Goal: Information Seeking & Learning: Learn about a topic

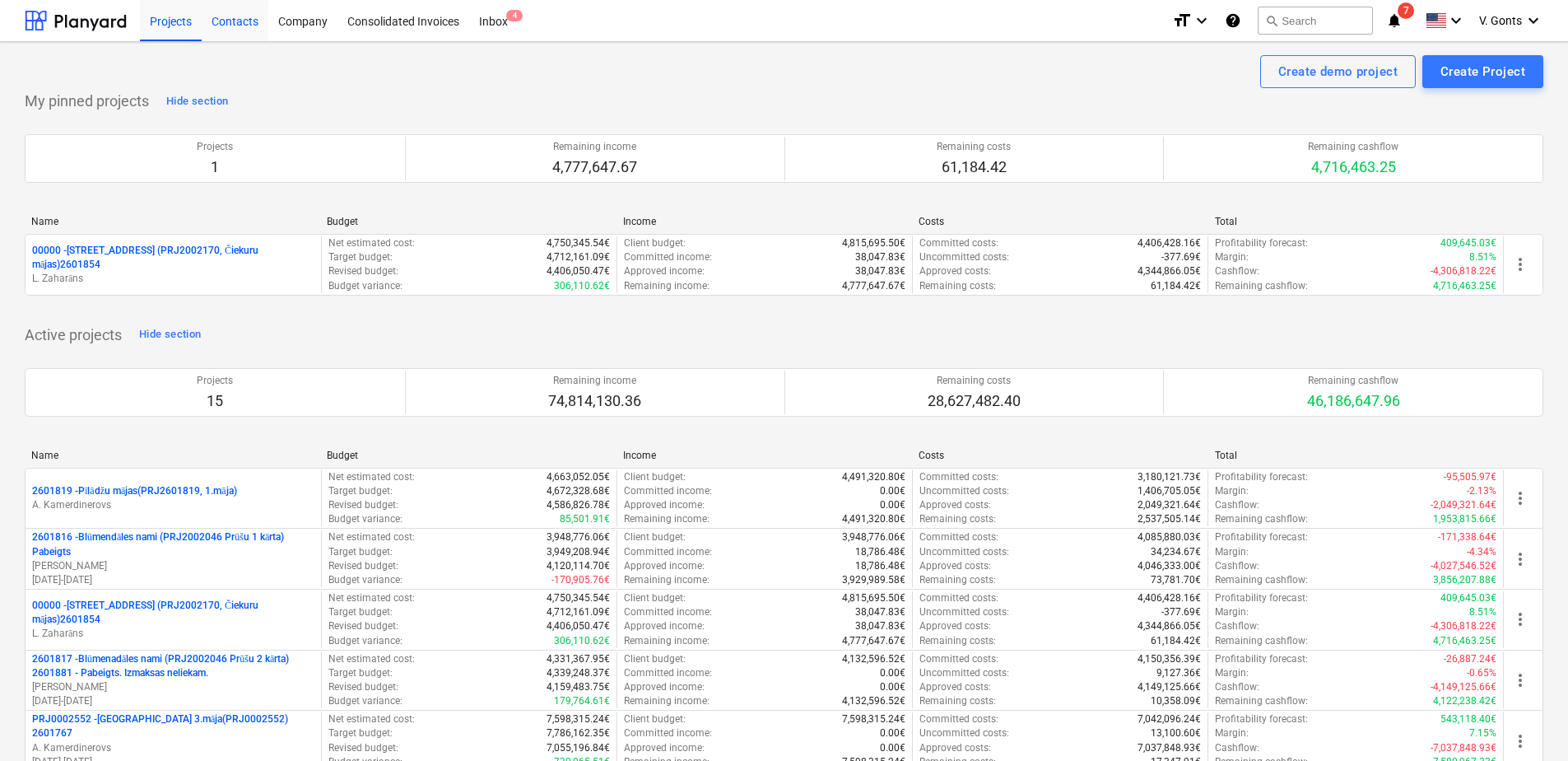
click at [223, 25] on div "Contacts" at bounding box center [235, 20] width 67 height 42
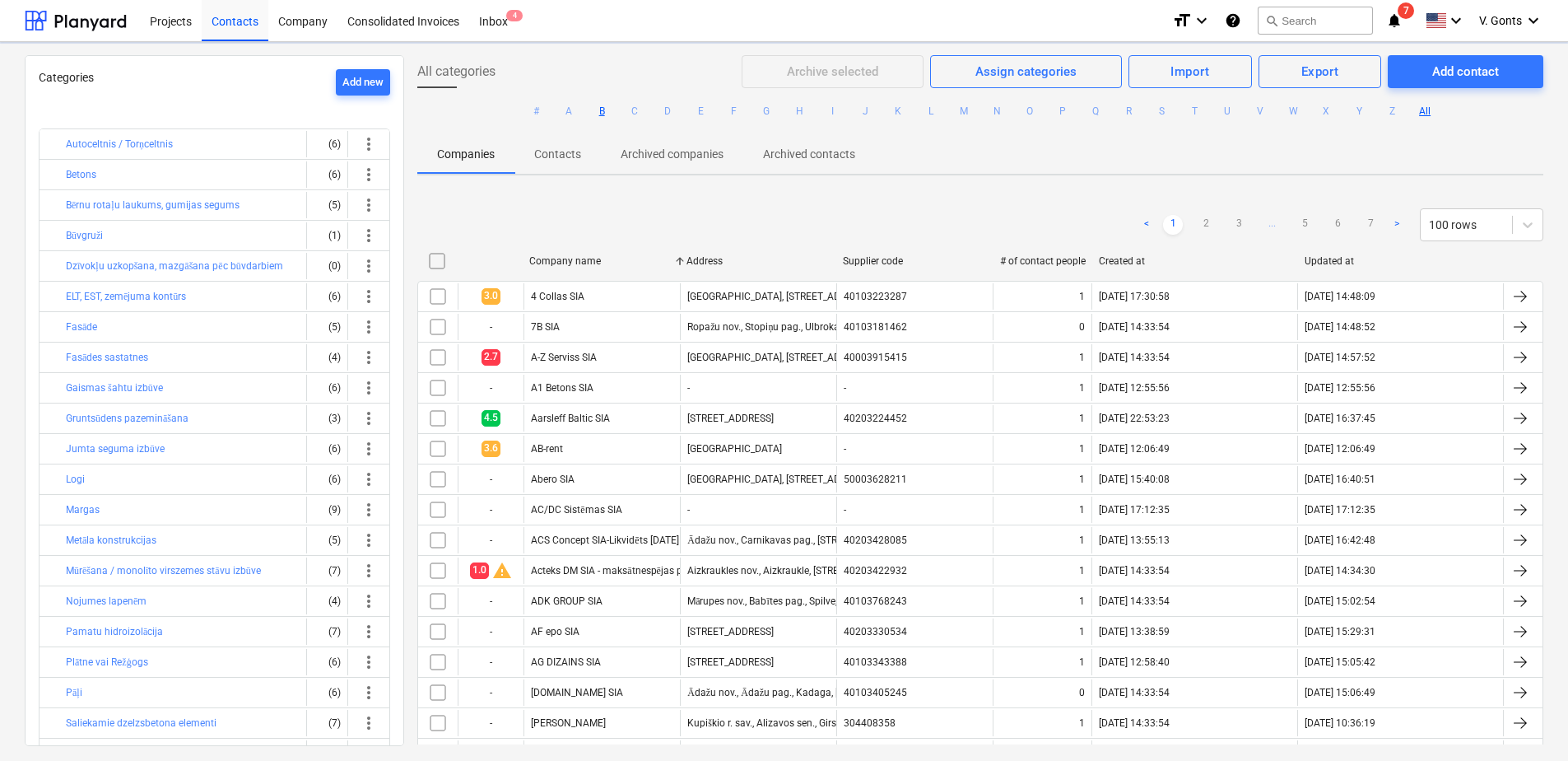
click at [599, 112] on button "B" at bounding box center [601, 111] width 20 height 20
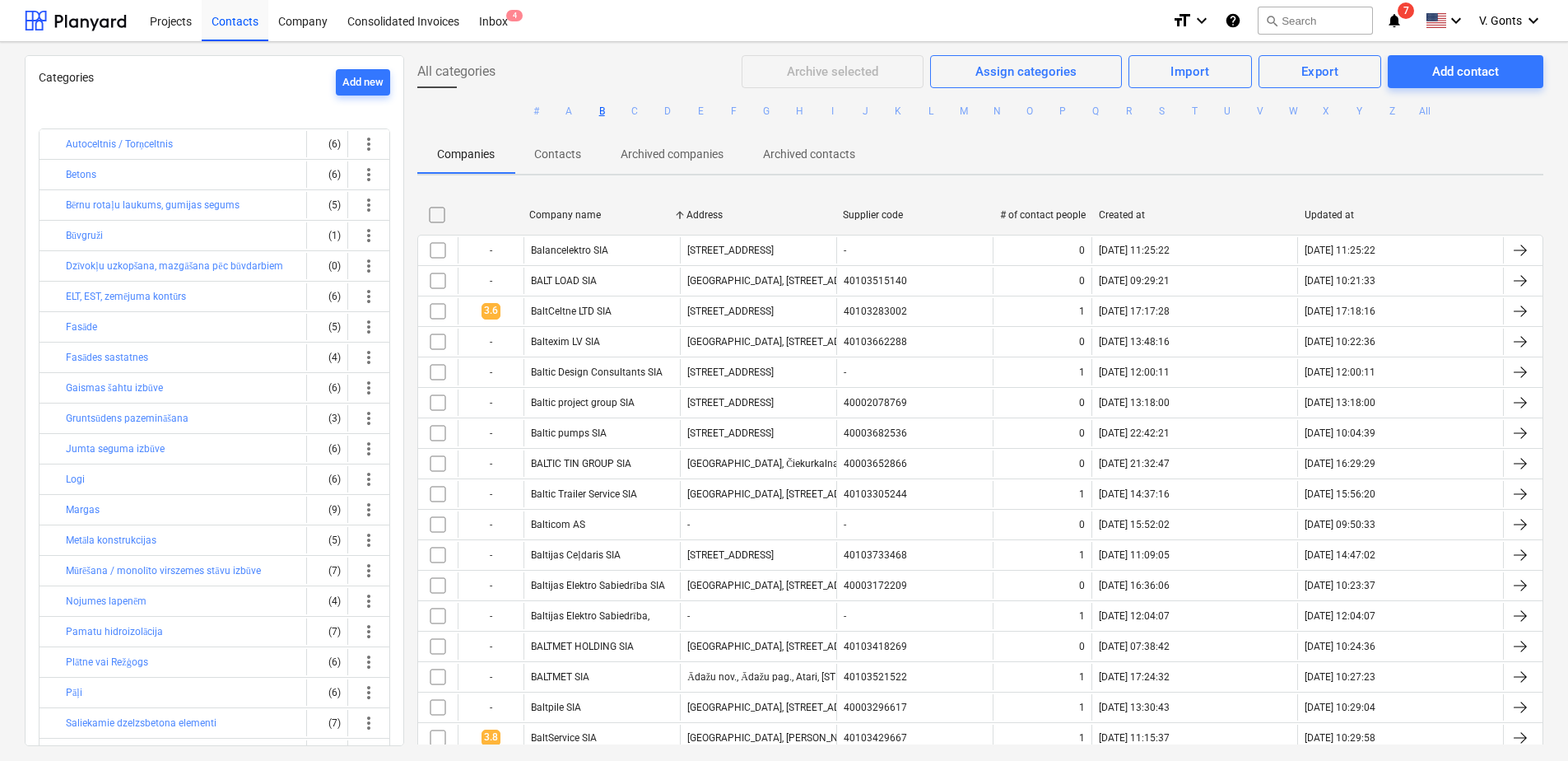
click at [603, 113] on button "B" at bounding box center [601, 111] width 20 height 20
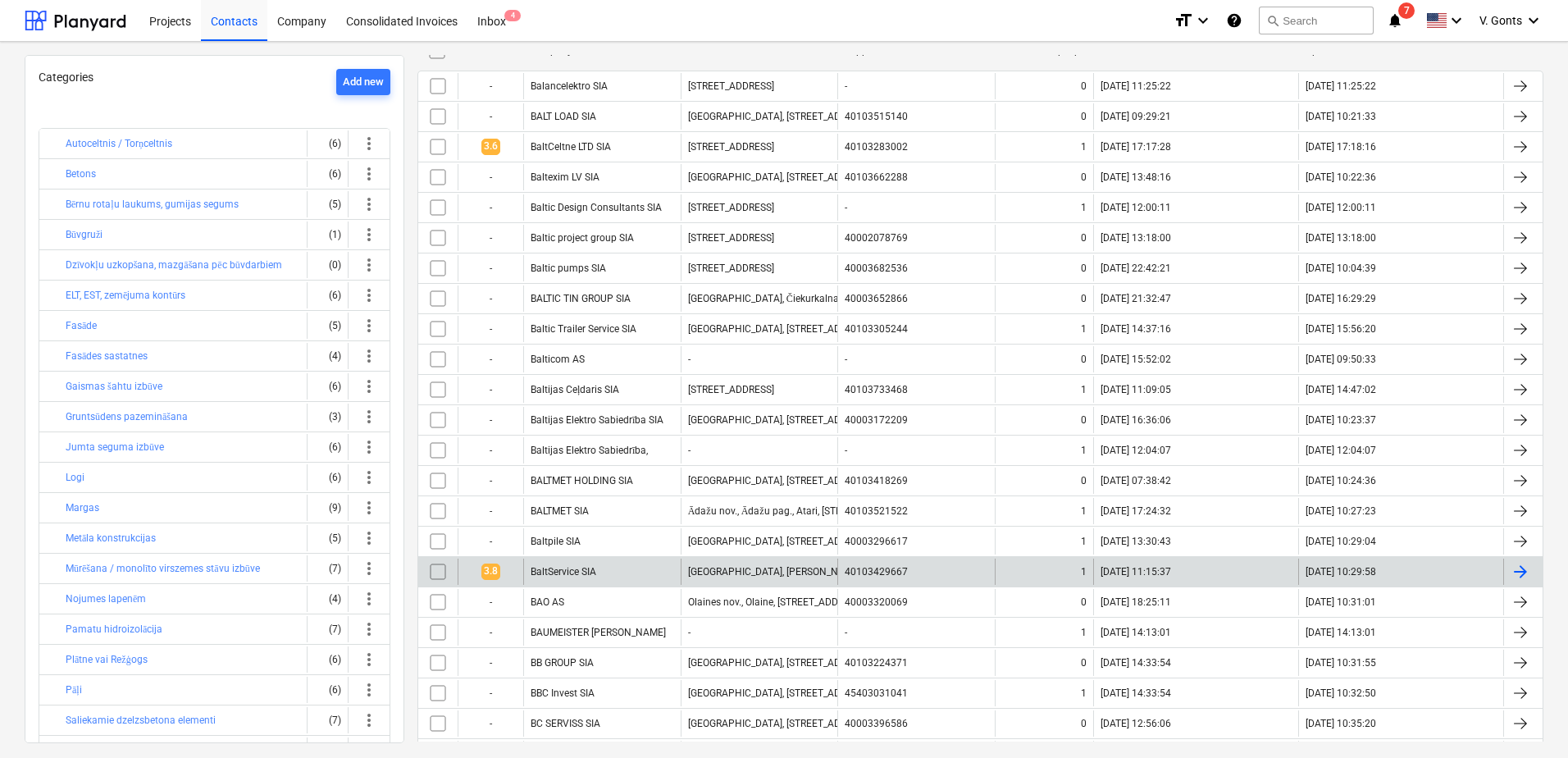
scroll to position [164, 0]
click at [569, 573] on div "BaltService SIA" at bounding box center [563, 571] width 66 height 12
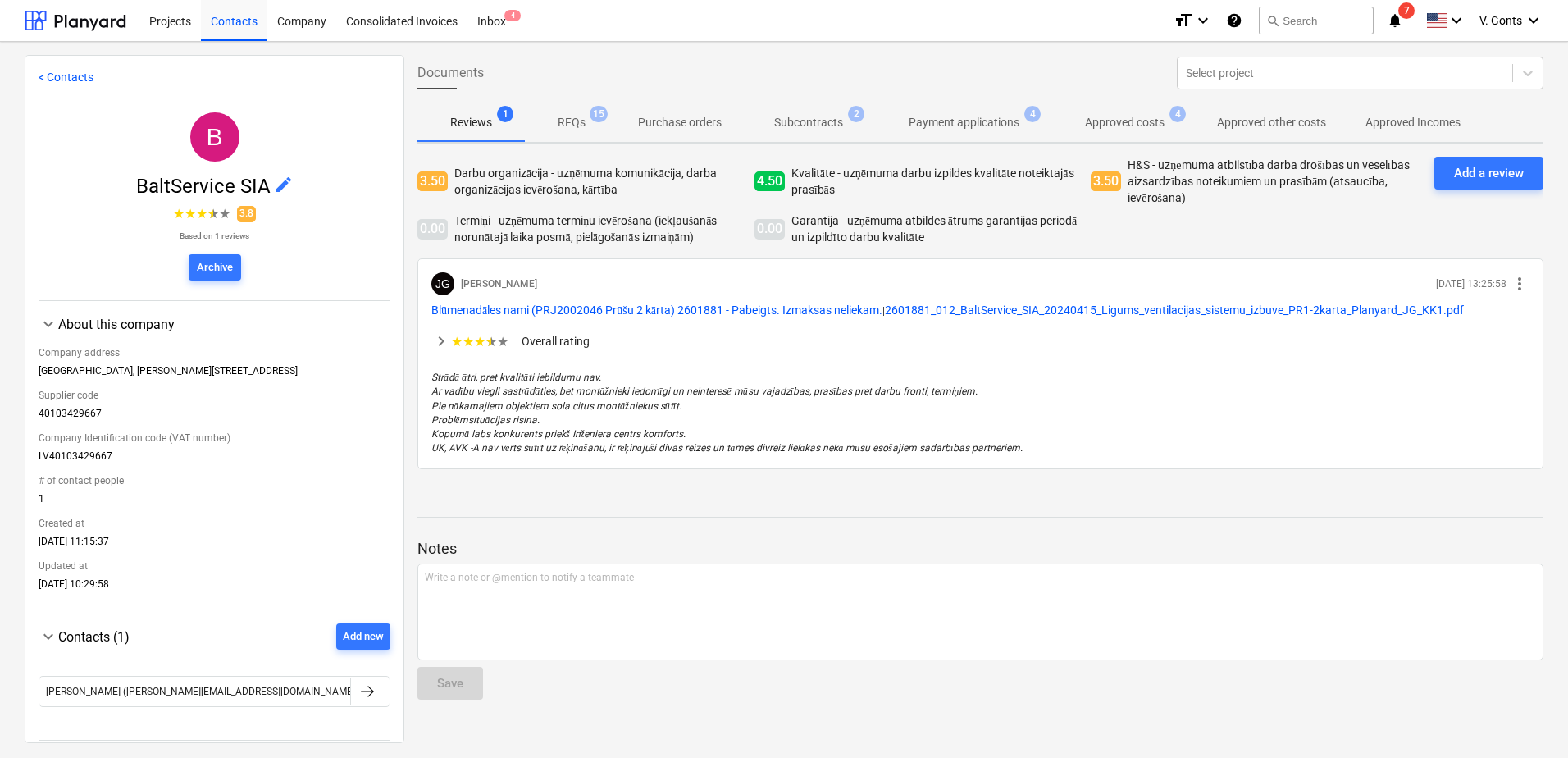
click at [586, 124] on span "RFQs 15" at bounding box center [571, 123] width 54 height 18
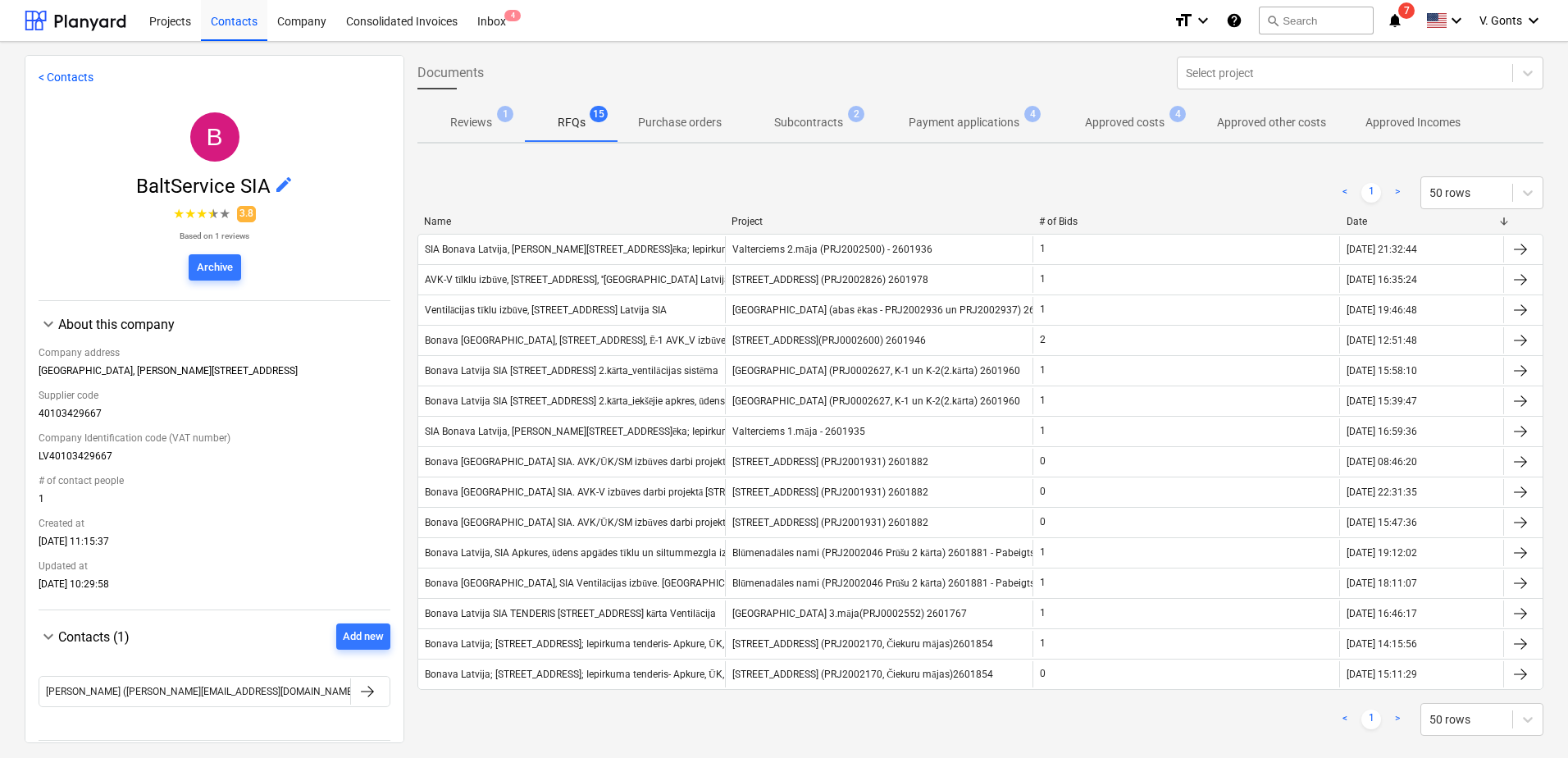
click at [1496, 221] on div at bounding box center [1504, 222] width 29 height 12
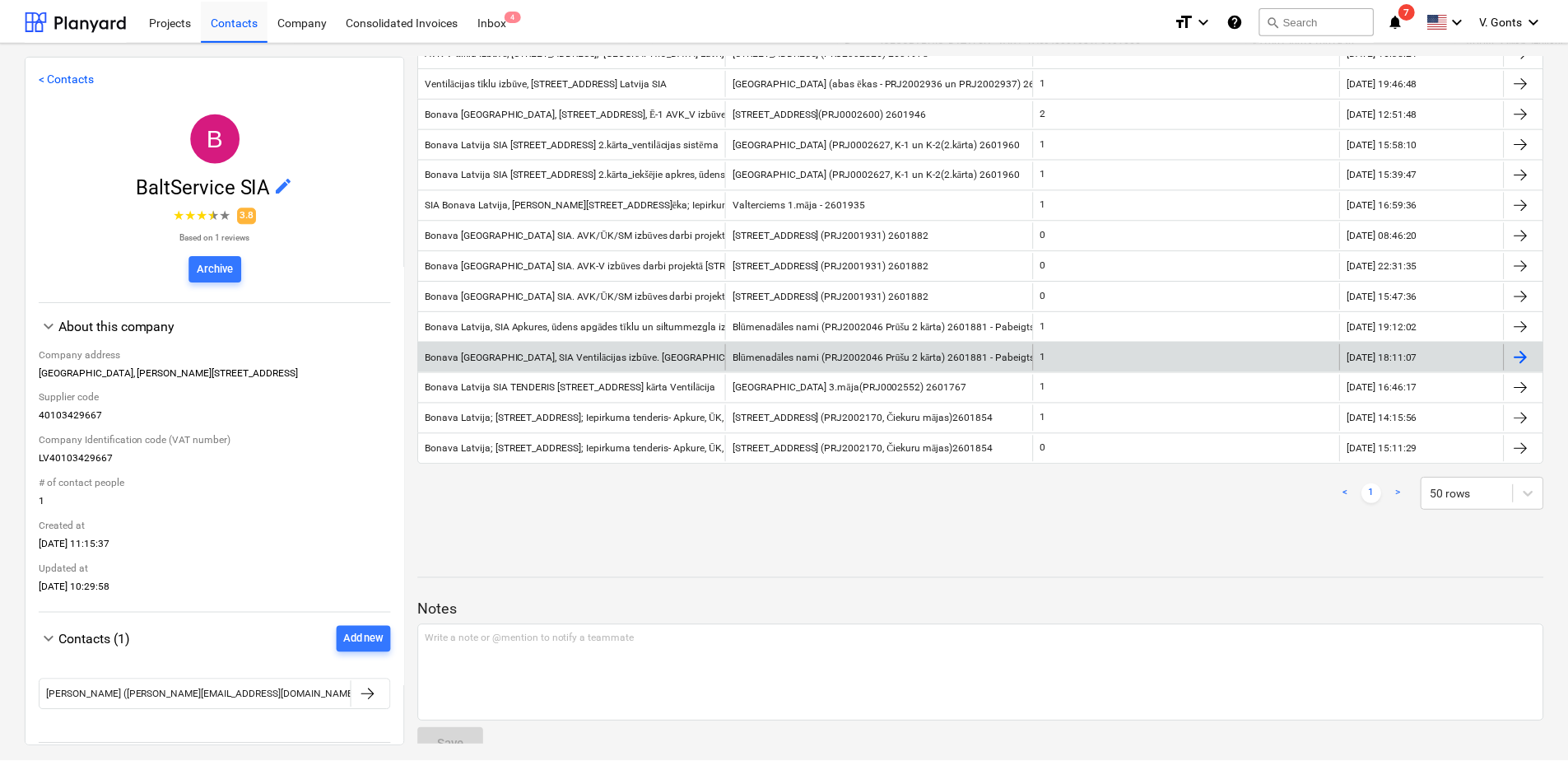
scroll to position [259, 0]
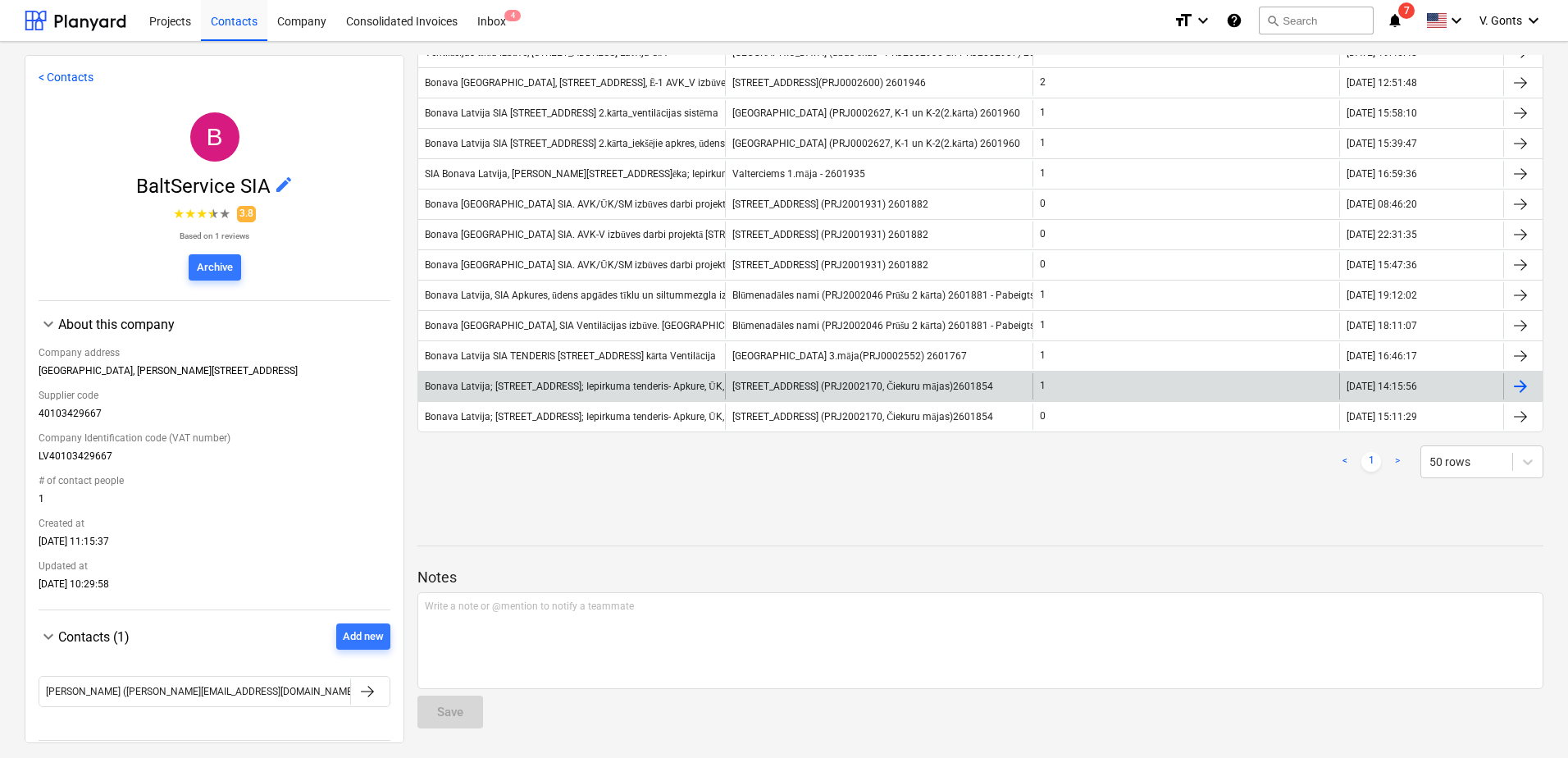
click at [603, 384] on div "Bonava Latvija; [STREET_ADDRESS]; Iepirkuma tenderis- Apkure, ŪK, Ventilācija" at bounding box center [598, 386] width 347 height 13
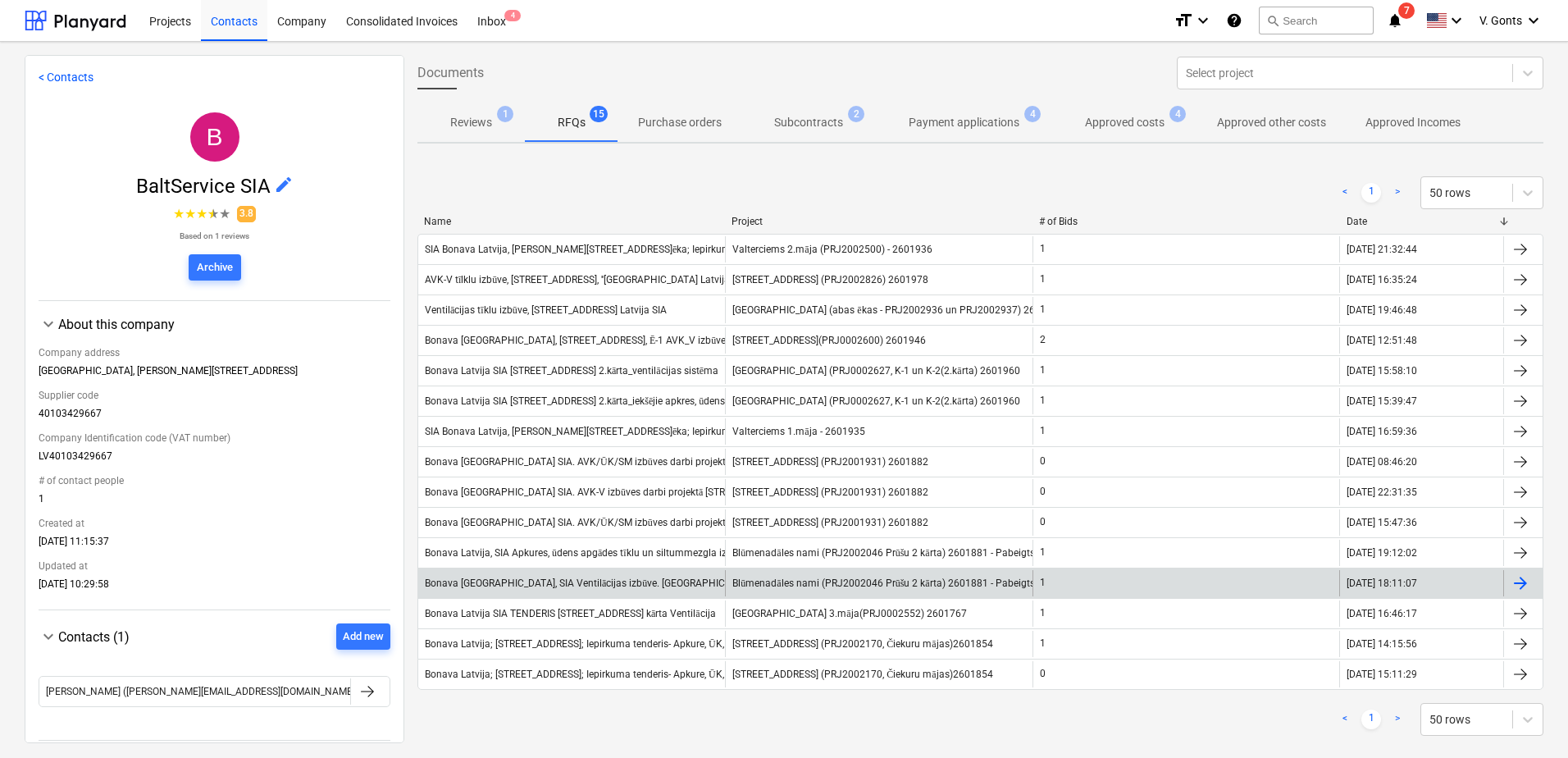
click at [576, 580] on div "Bonava [GEOGRAPHIC_DATA], SIA Ventilācijas izbūve. [GEOGRAPHIC_DATA]" at bounding box center [590, 583] width 331 height 13
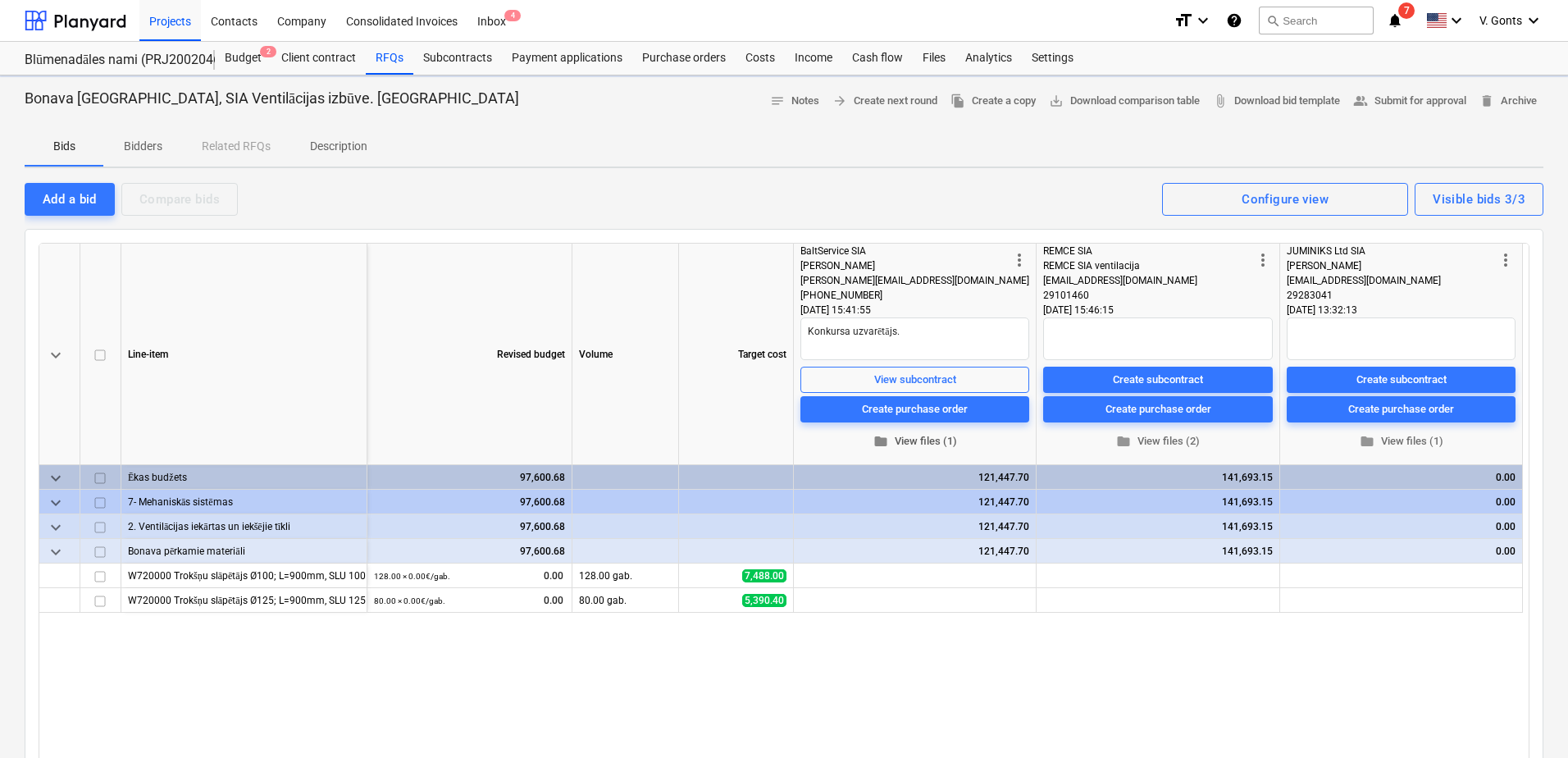
type textarea "x"
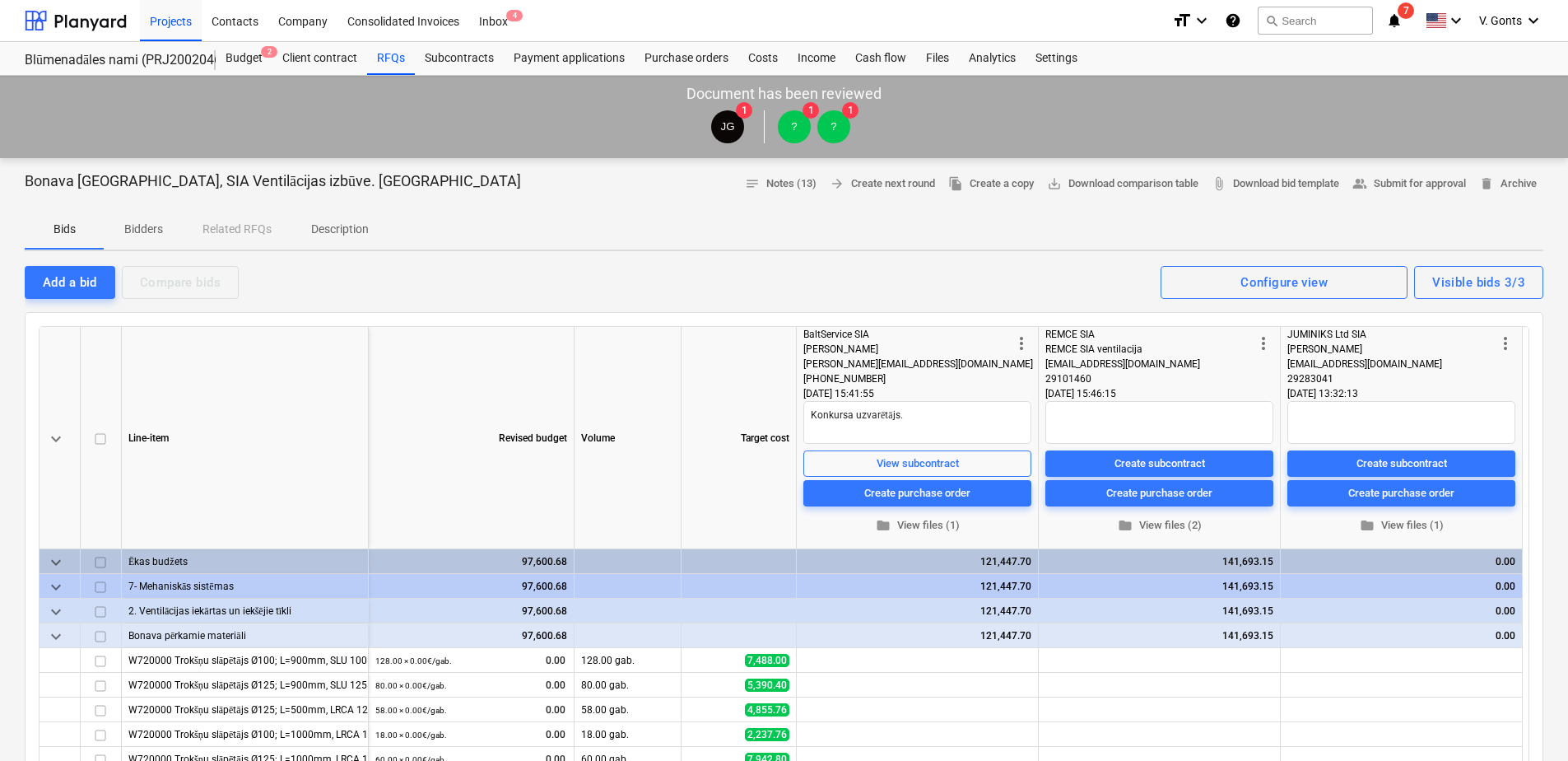
click at [155, 228] on p "Bidders" at bounding box center [143, 229] width 39 height 18
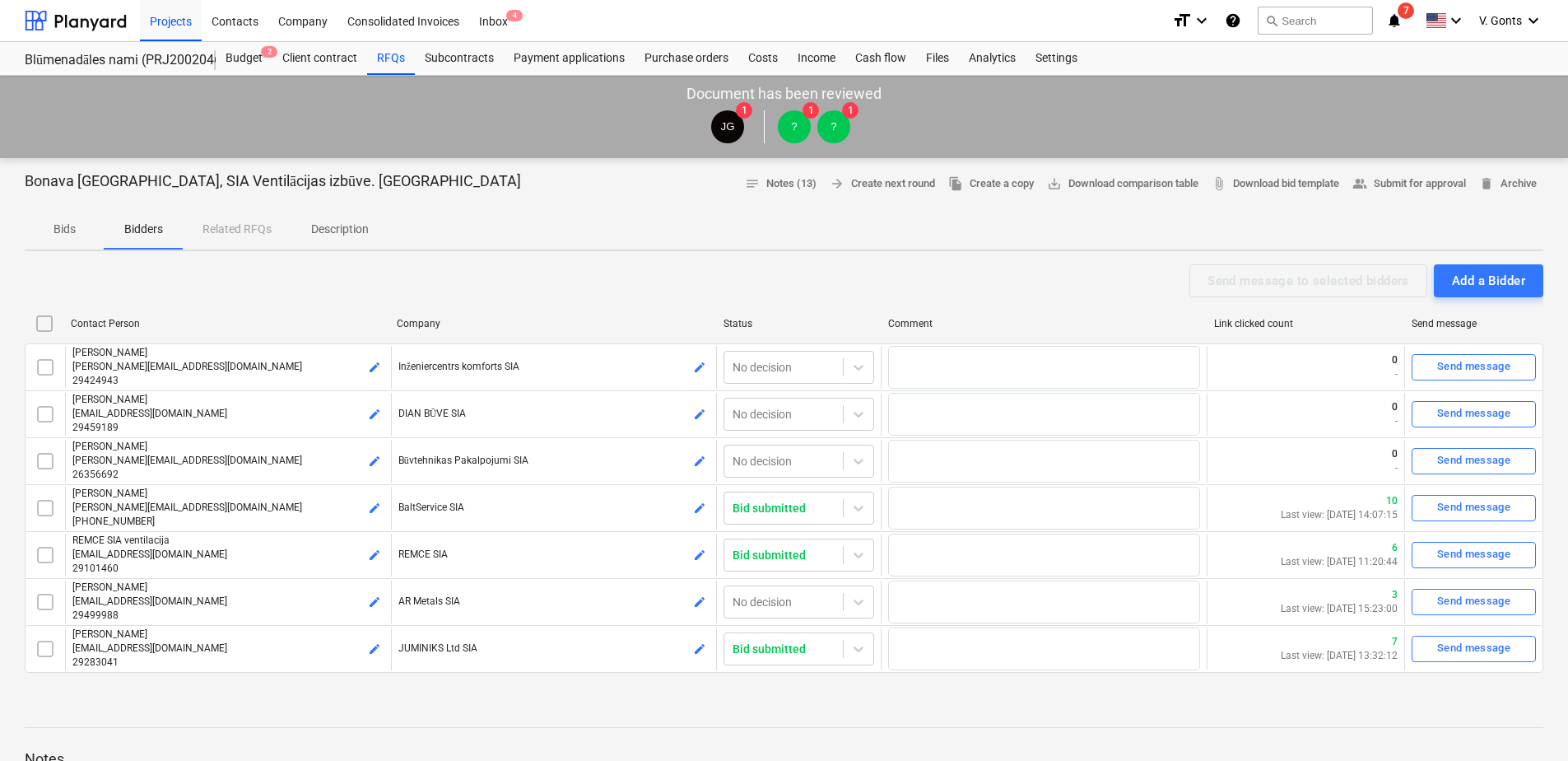
click at [314, 225] on span "Description" at bounding box center [340, 229] width 97 height 28
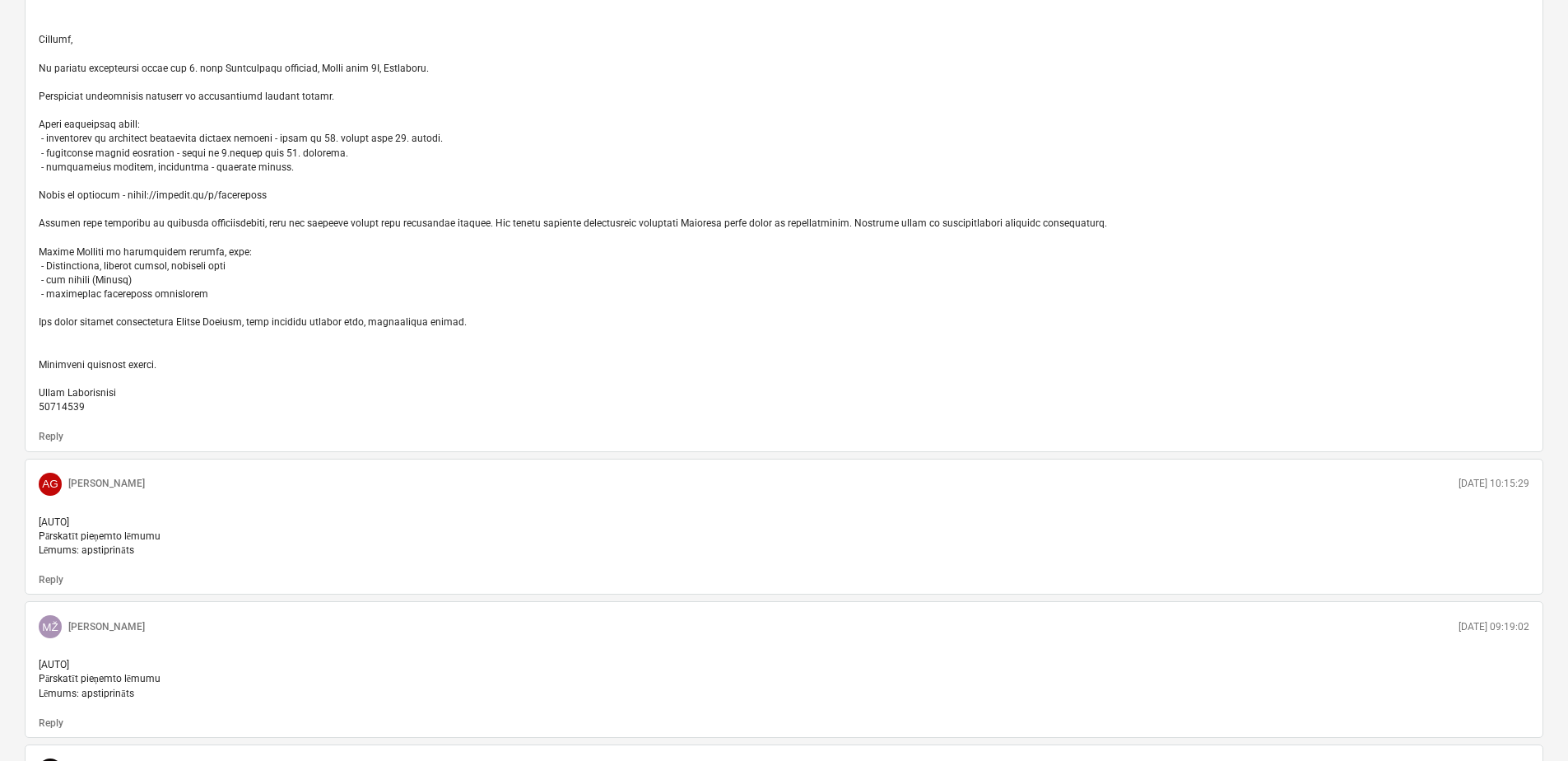
scroll to position [1564, 0]
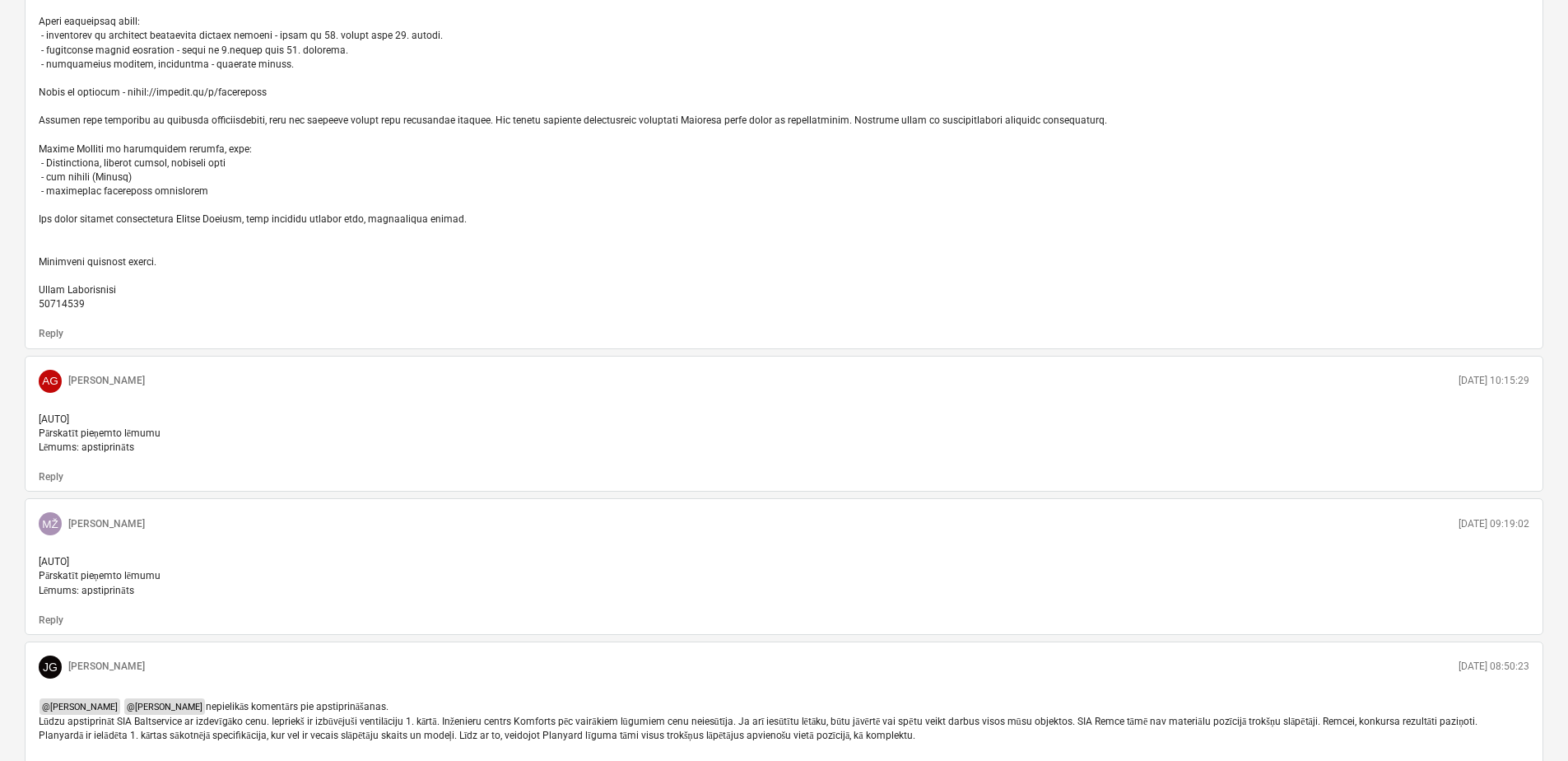
click at [702, 264] on p at bounding box center [784, 43] width 1491 height 537
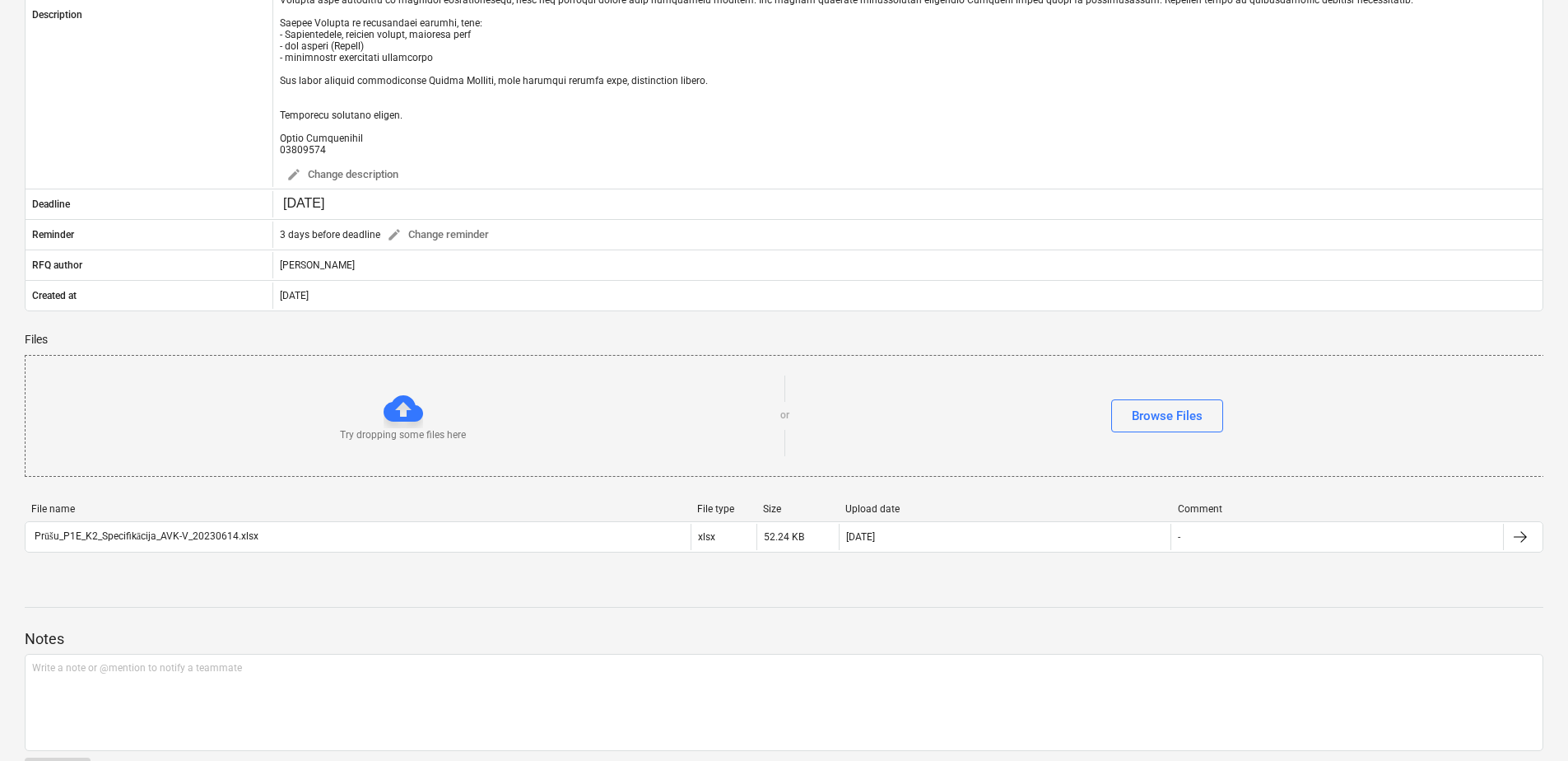
scroll to position [0, 0]
